Goal: Transaction & Acquisition: Book appointment/travel/reservation

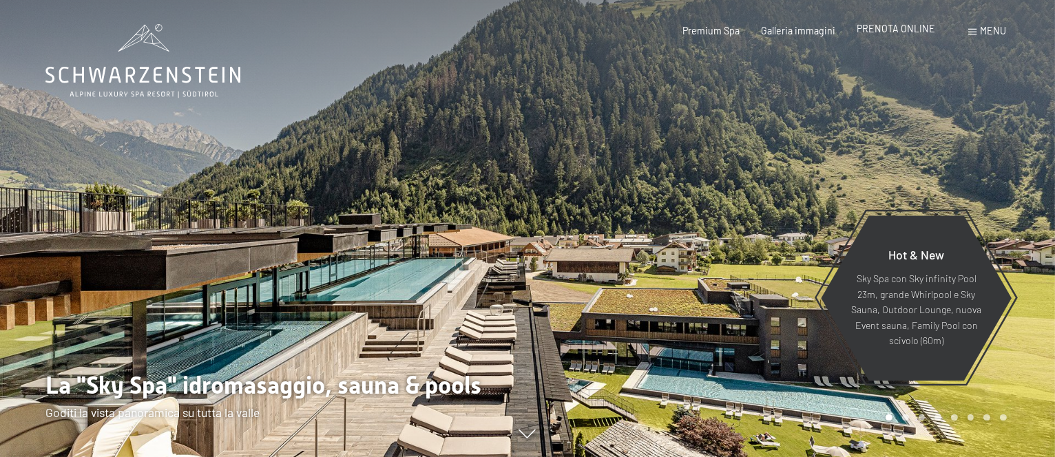
click at [890, 32] on span "PRENOTA ONLINE" at bounding box center [895, 29] width 78 height 12
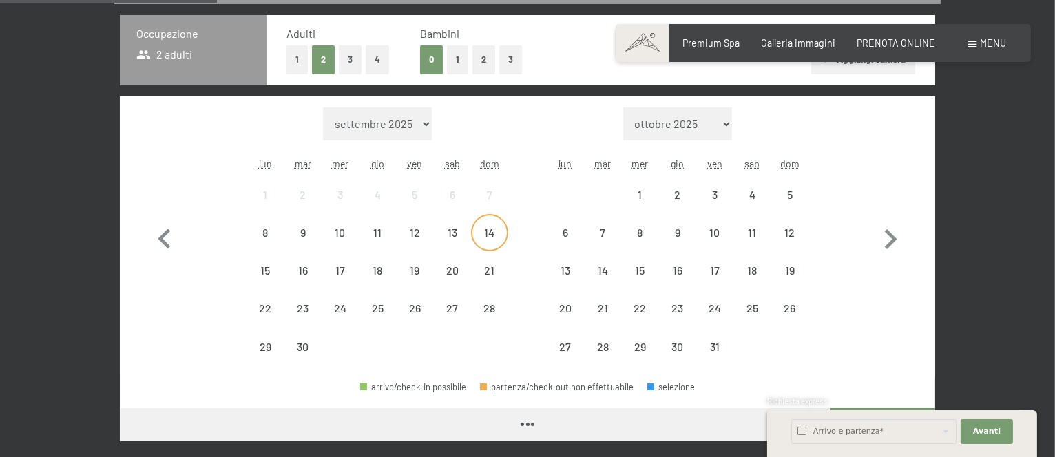
scroll to position [367, 0]
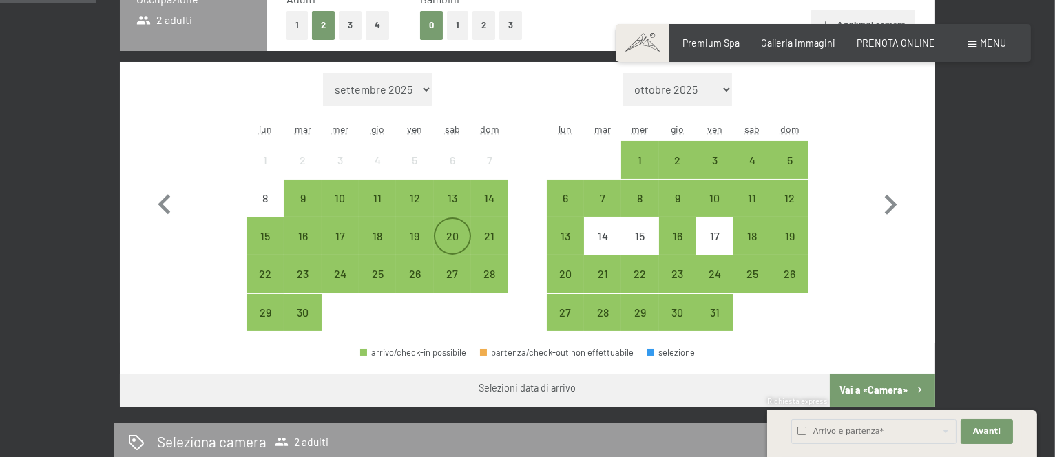
click at [448, 239] on div "20" at bounding box center [452, 248] width 34 height 34
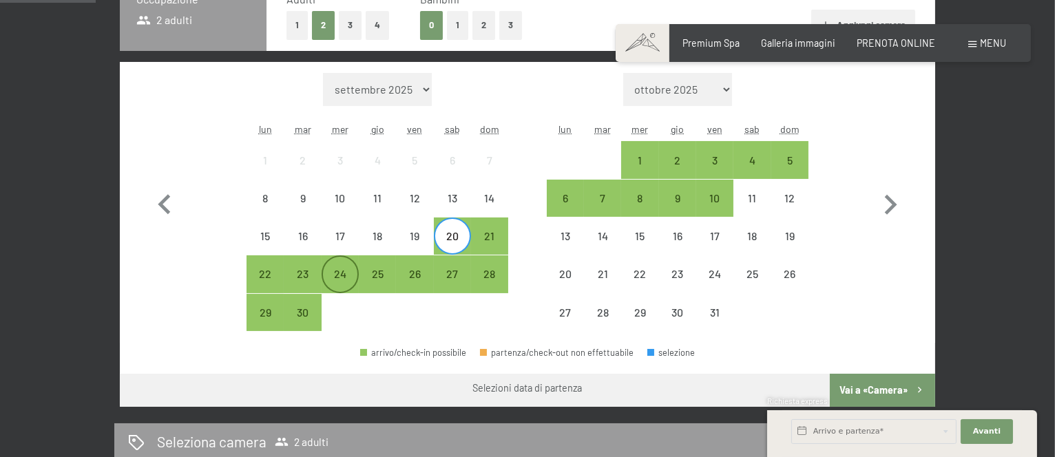
click at [348, 276] on div "24" at bounding box center [340, 286] width 34 height 34
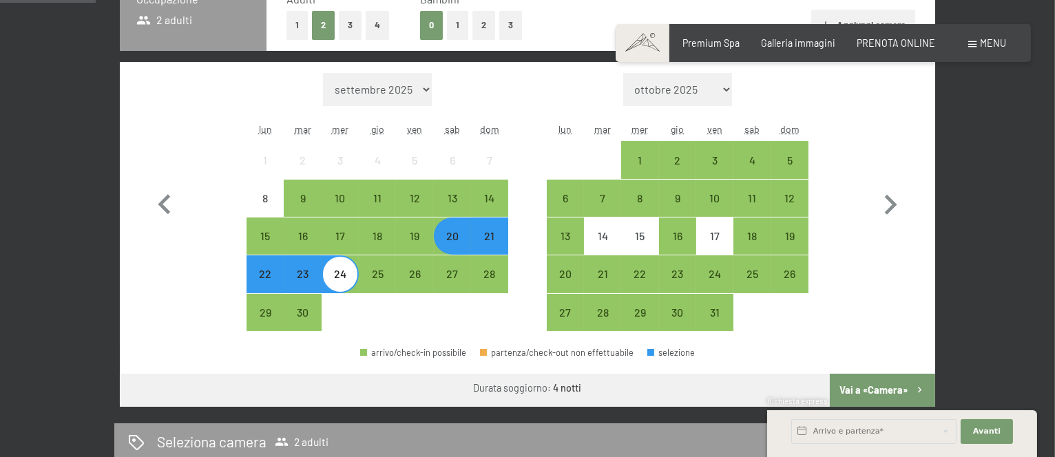
click at [883, 392] on button "Vai a «Camera»" at bounding box center [882, 390] width 105 height 33
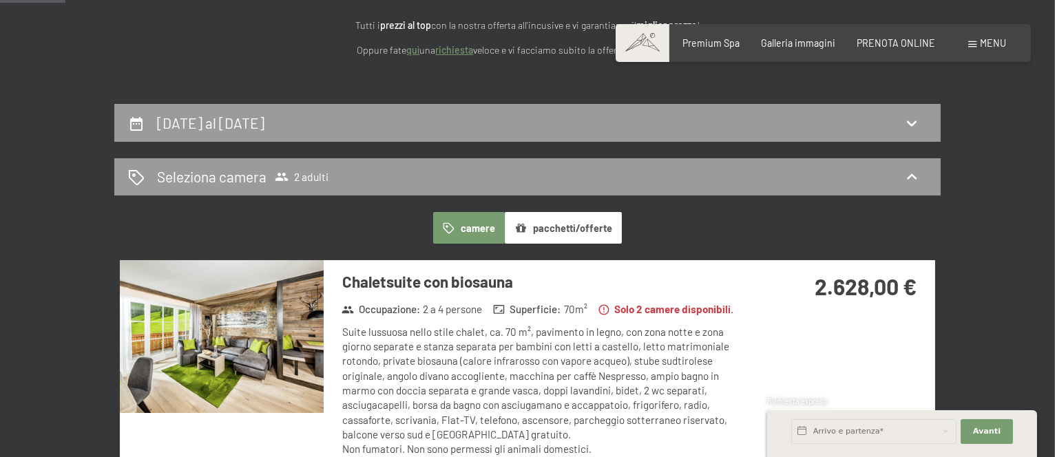
scroll to position [298, 0]
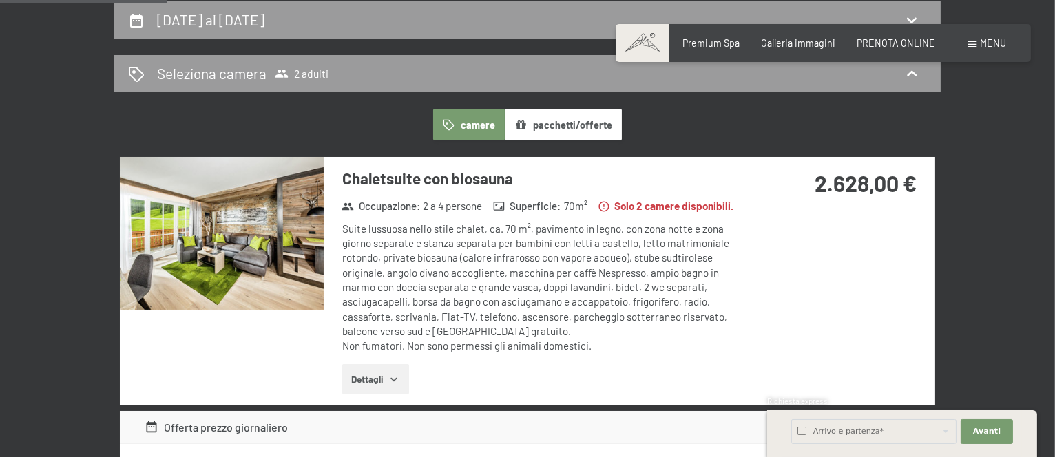
click at [284, 230] on img at bounding box center [222, 233] width 204 height 153
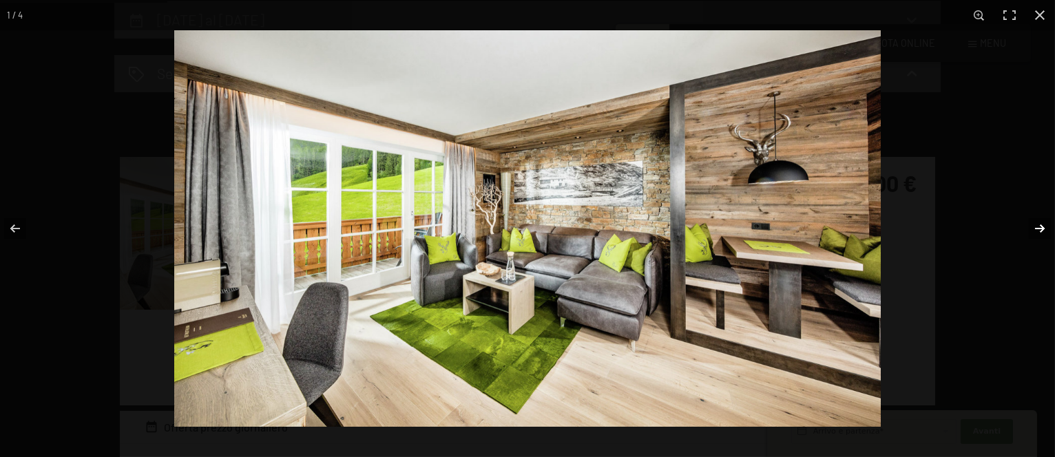
click at [1046, 227] on button "button" at bounding box center [1031, 228] width 48 height 69
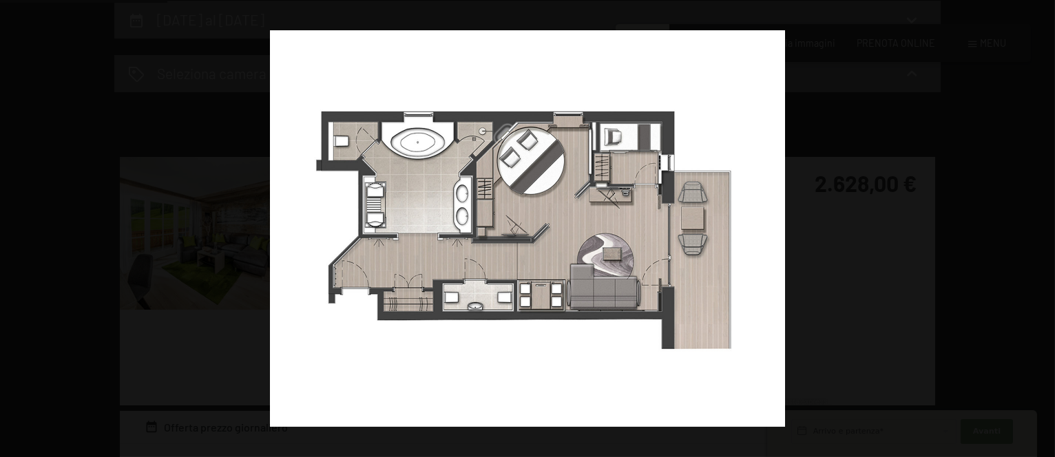
click at [1046, 227] on button "button" at bounding box center [1031, 228] width 48 height 69
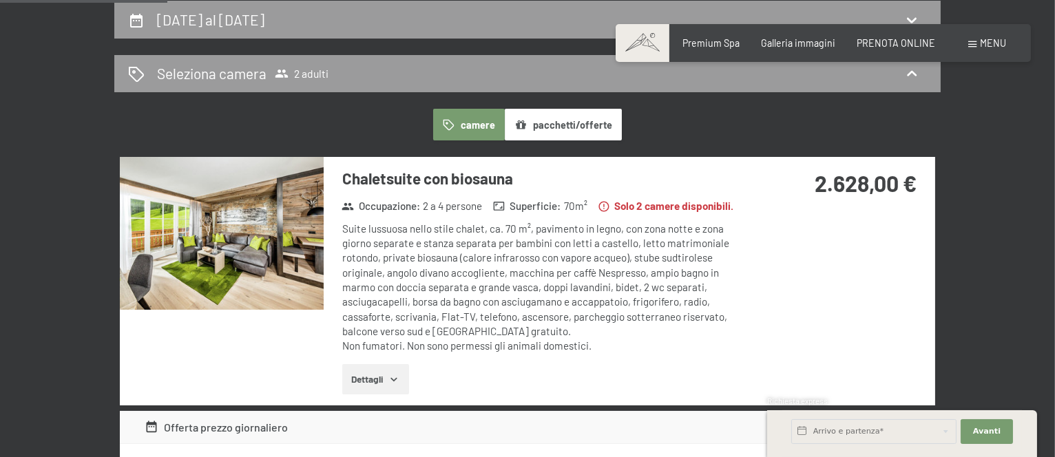
click at [0, 0] on div at bounding box center [0, 0] width 0 height 0
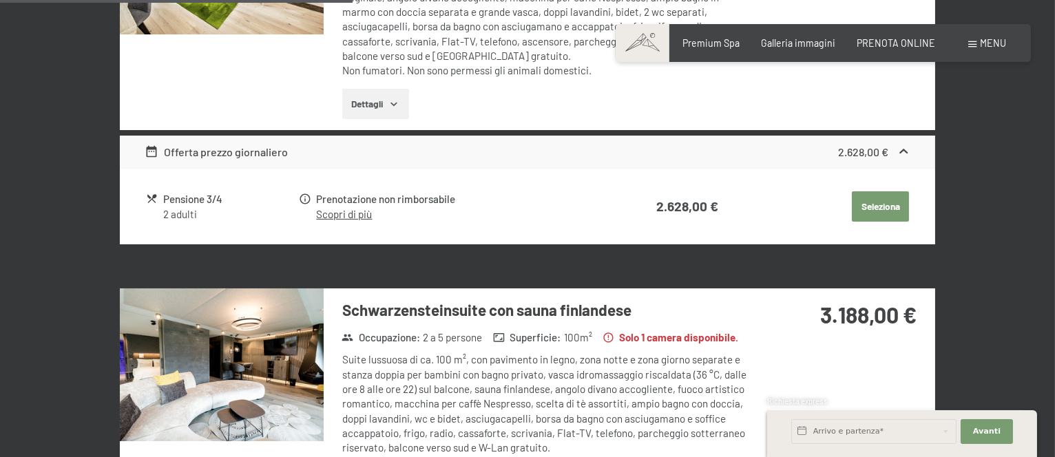
scroll to position [757, 0]
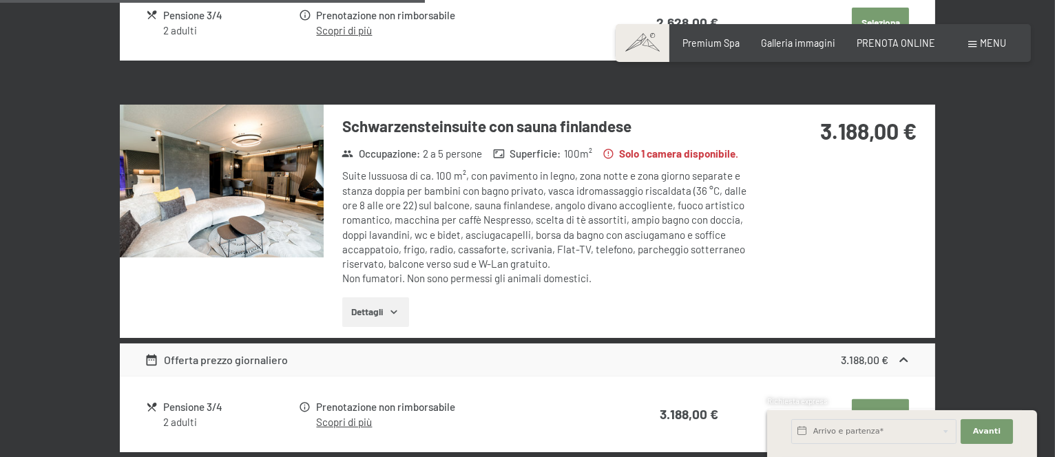
click at [241, 204] on img at bounding box center [222, 181] width 204 height 153
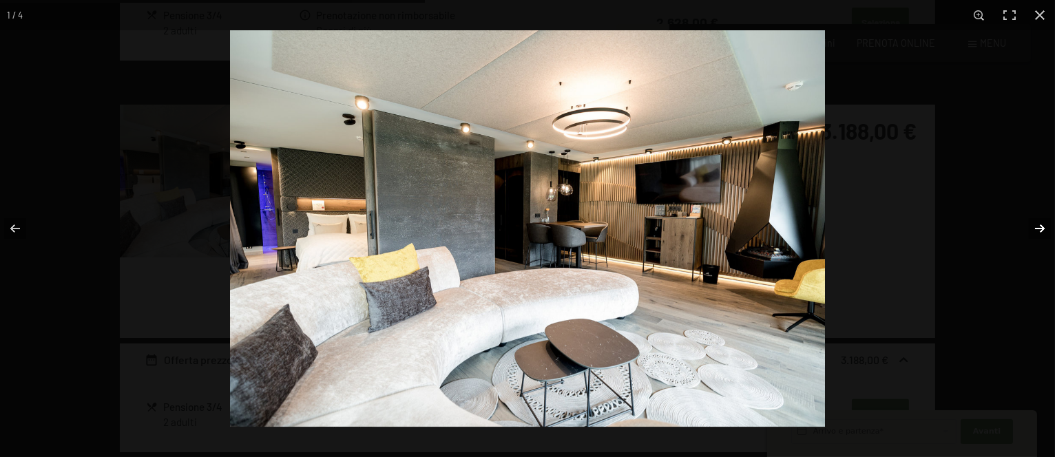
click at [1040, 222] on button "button" at bounding box center [1031, 228] width 48 height 69
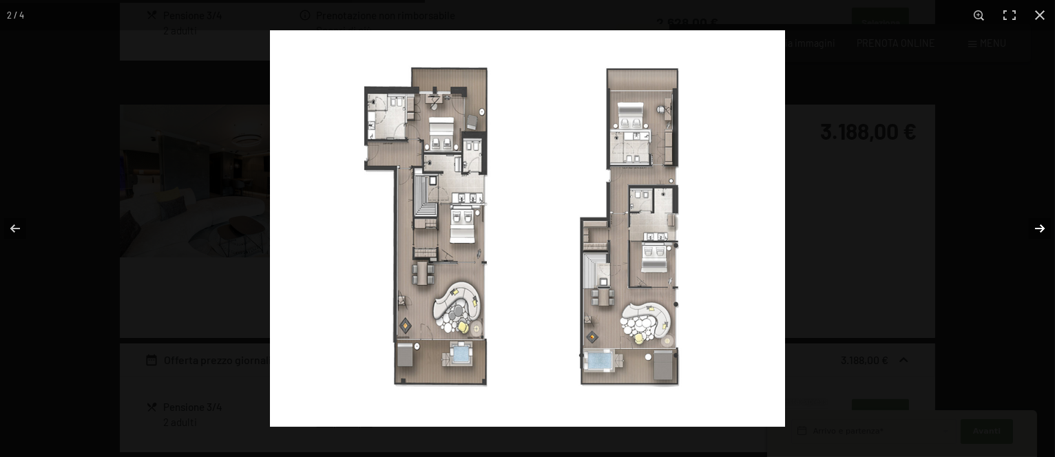
click at [1040, 223] on button "button" at bounding box center [1031, 228] width 48 height 69
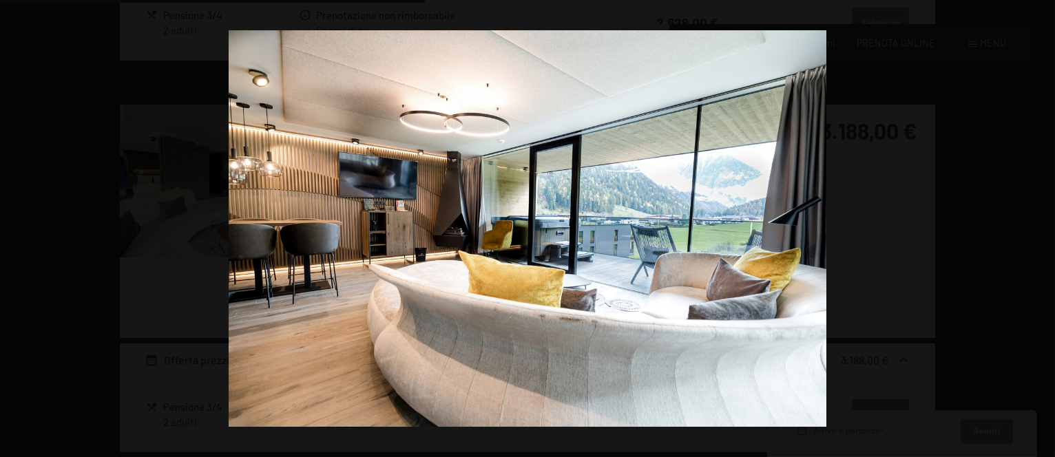
click at [1039, 223] on button "button" at bounding box center [1031, 228] width 48 height 69
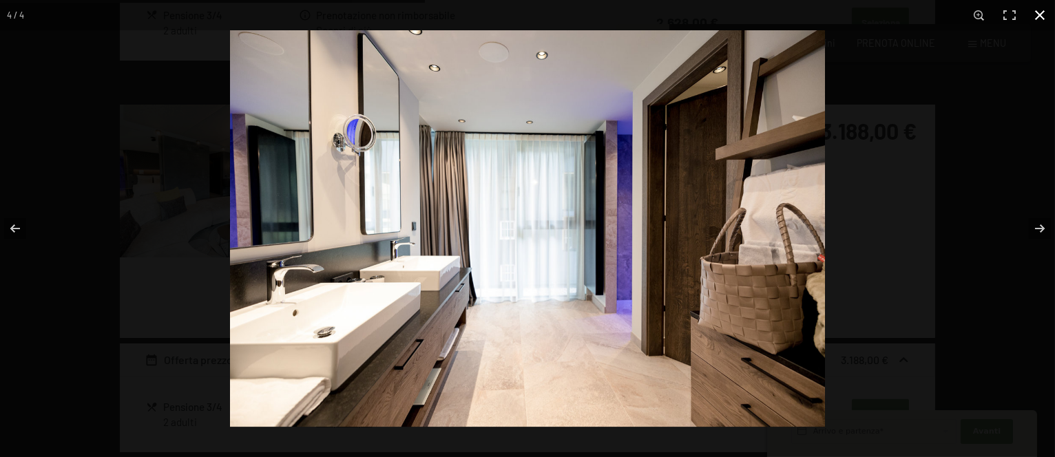
click at [915, 268] on div at bounding box center [757, 258] width 1055 height 457
